Goal: Task Accomplishment & Management: Manage account settings

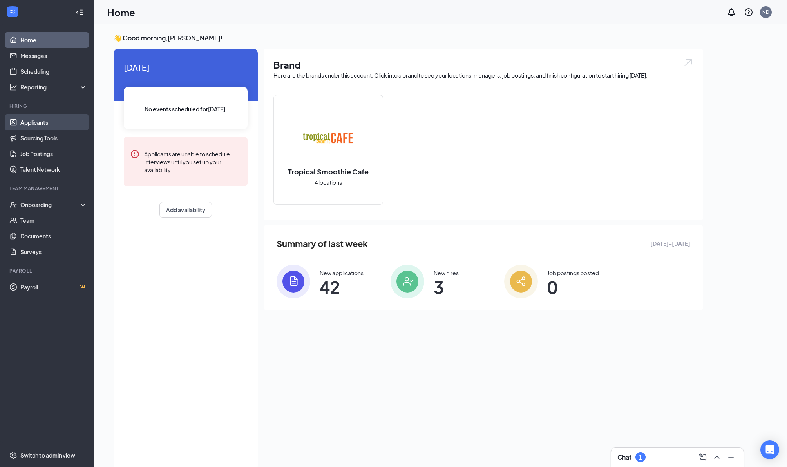
click at [36, 125] on link "Applicants" at bounding box center [53, 122] width 67 height 16
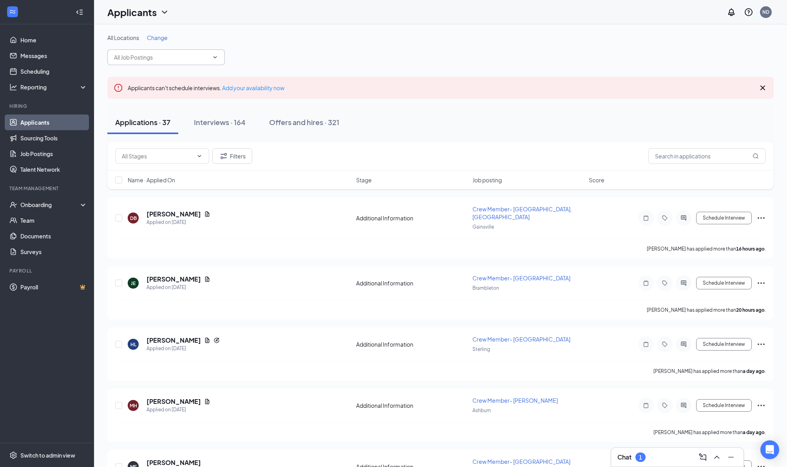
click at [147, 58] on input "text" at bounding box center [161, 57] width 95 height 9
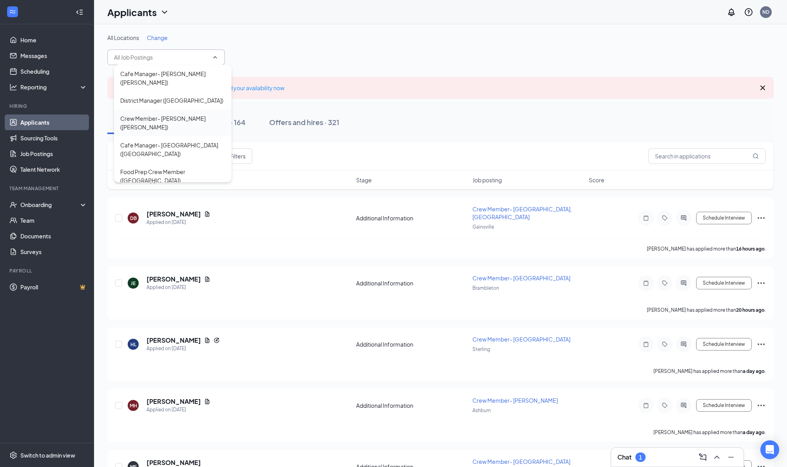
click at [154, 115] on div "Crew Member- [PERSON_NAME] ([PERSON_NAME])" at bounding box center [172, 122] width 105 height 17
type input "Crew Member- [PERSON_NAME] ([PERSON_NAME])"
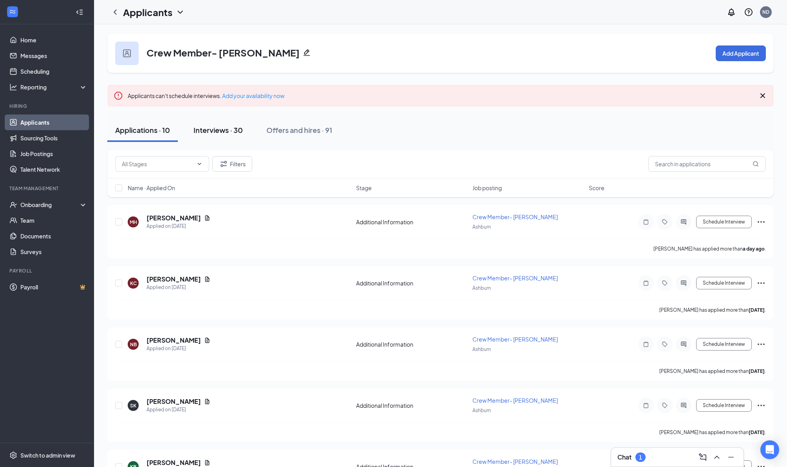
click at [234, 134] on div "Interviews · 30" at bounding box center [218, 130] width 49 height 10
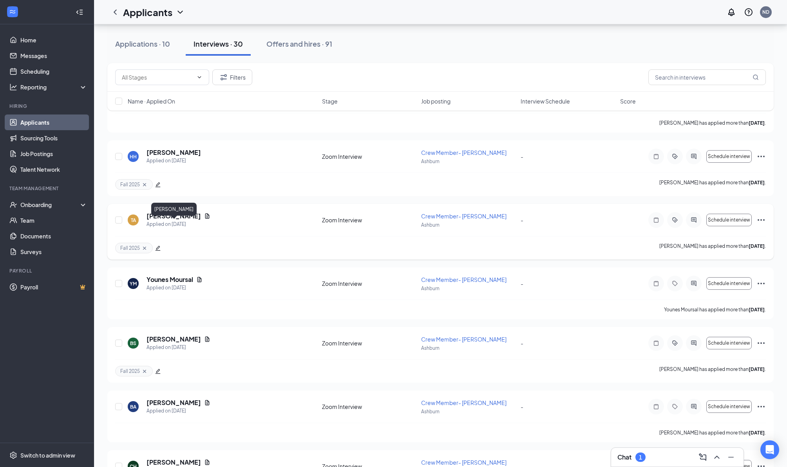
scroll to position [127, 0]
drag, startPoint x: 171, startPoint y: 228, endPoint x: 399, endPoint y: 232, distance: 227.4
click at [171, 221] on h5 "[PERSON_NAME]" at bounding box center [174, 216] width 54 height 9
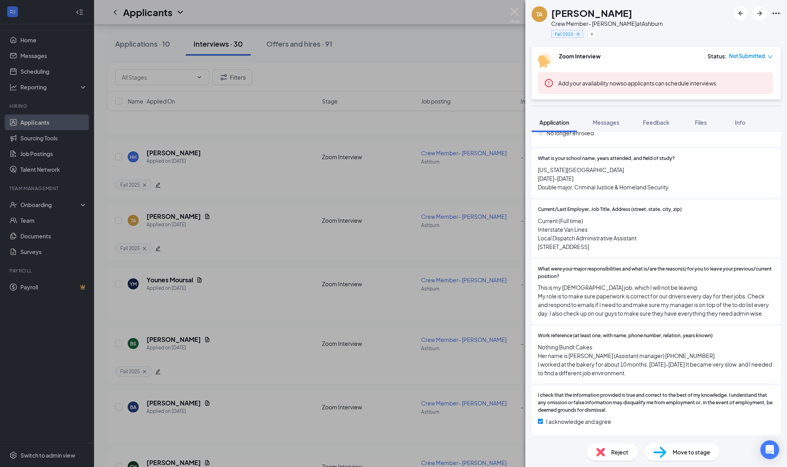
scroll to position [760, 0]
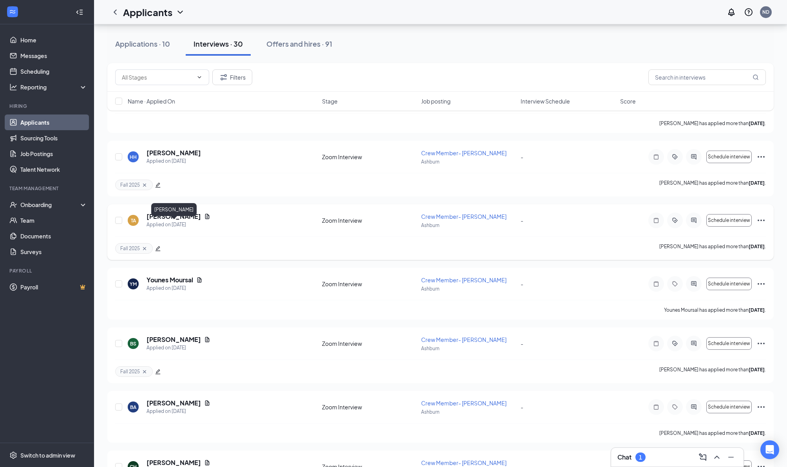
click at [197, 221] on h5 "[PERSON_NAME]" at bounding box center [174, 216] width 54 height 9
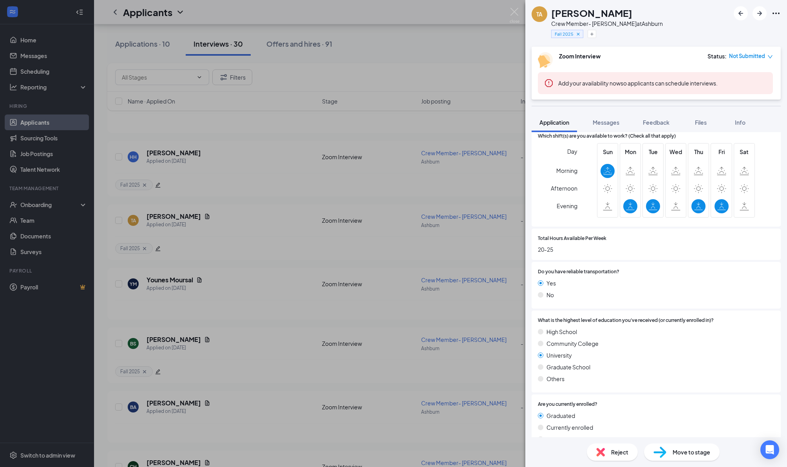
scroll to position [341, 0]
